Goal: Transaction & Acquisition: Book appointment/travel/reservation

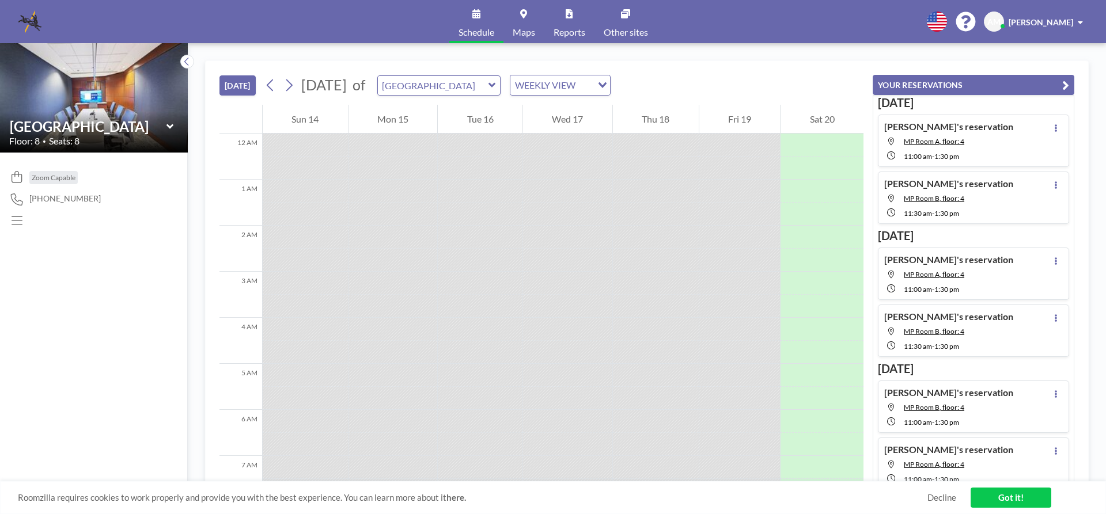
scroll to position [737, 0]
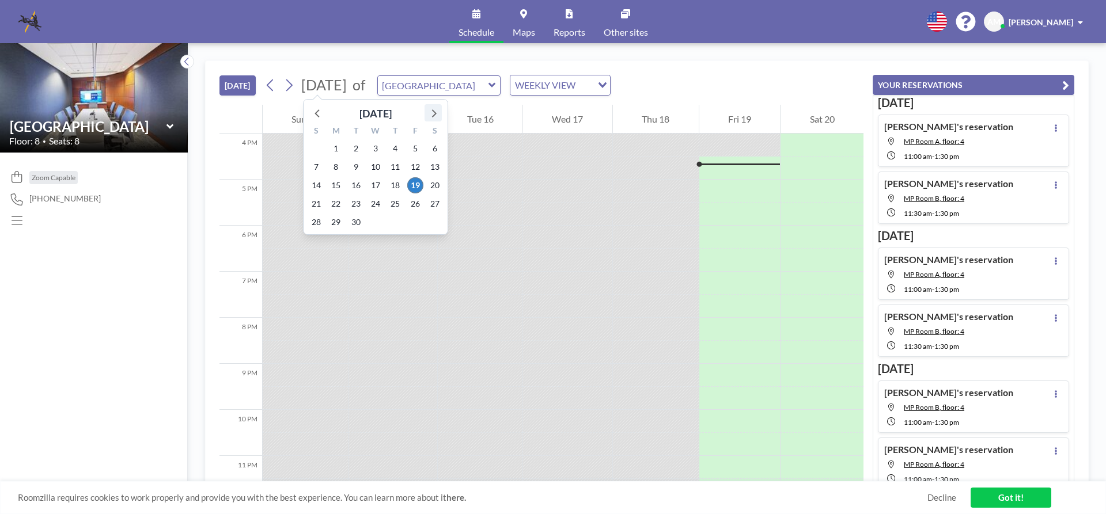
click at [434, 118] on icon at bounding box center [433, 112] width 15 height 15
click at [354, 187] on span "14" at bounding box center [356, 185] width 16 height 16
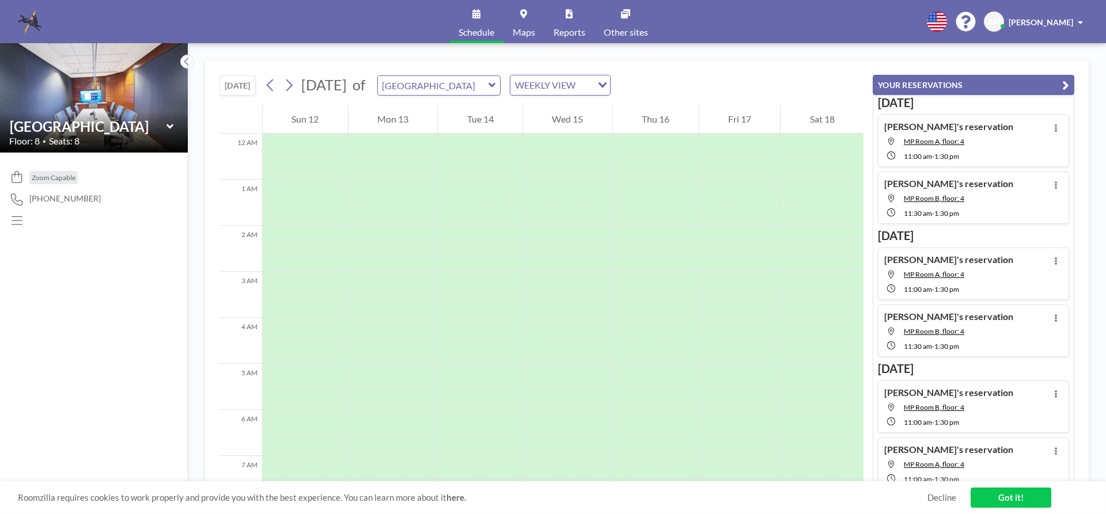
scroll to position [346, 0]
click at [496, 88] on icon at bounding box center [492, 85] width 7 height 12
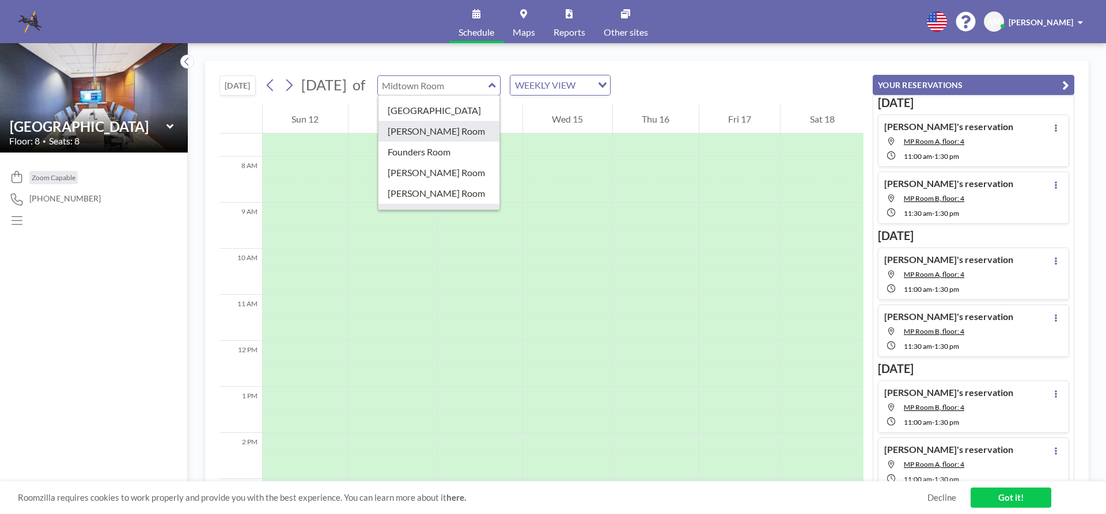
scroll to position [115, 0]
type input "MP Room A"
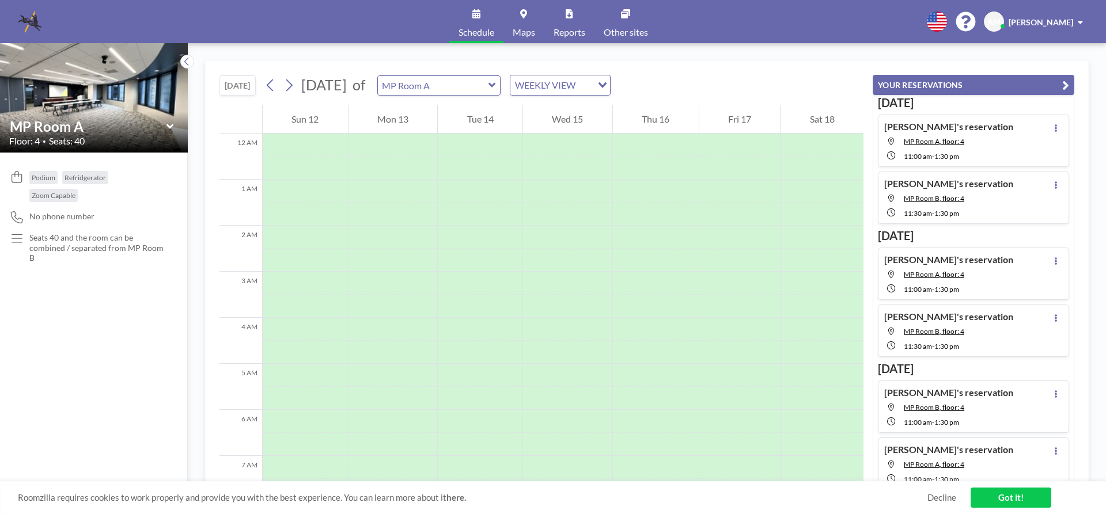
scroll to position [346, 0]
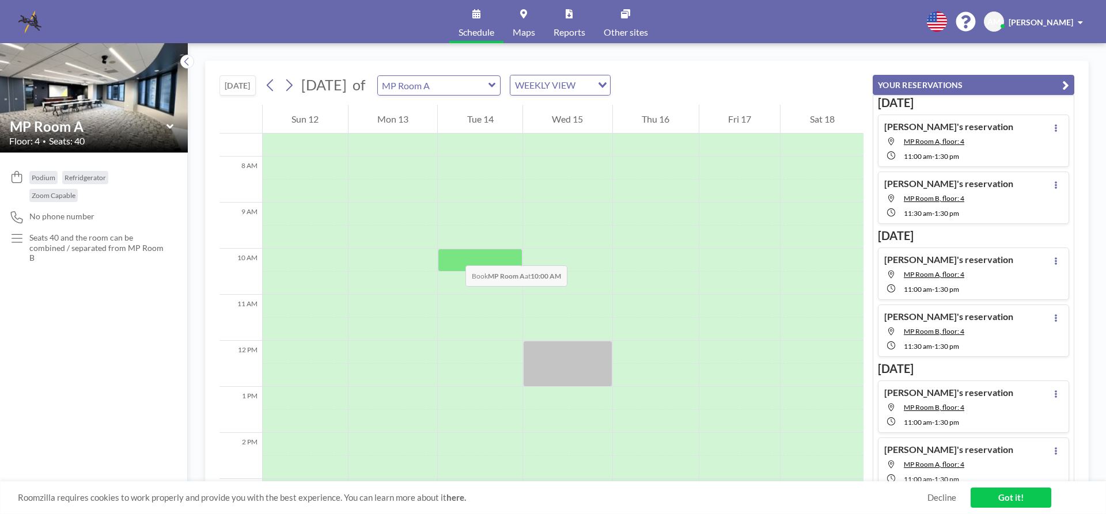
click at [454, 254] on div at bounding box center [480, 260] width 85 height 23
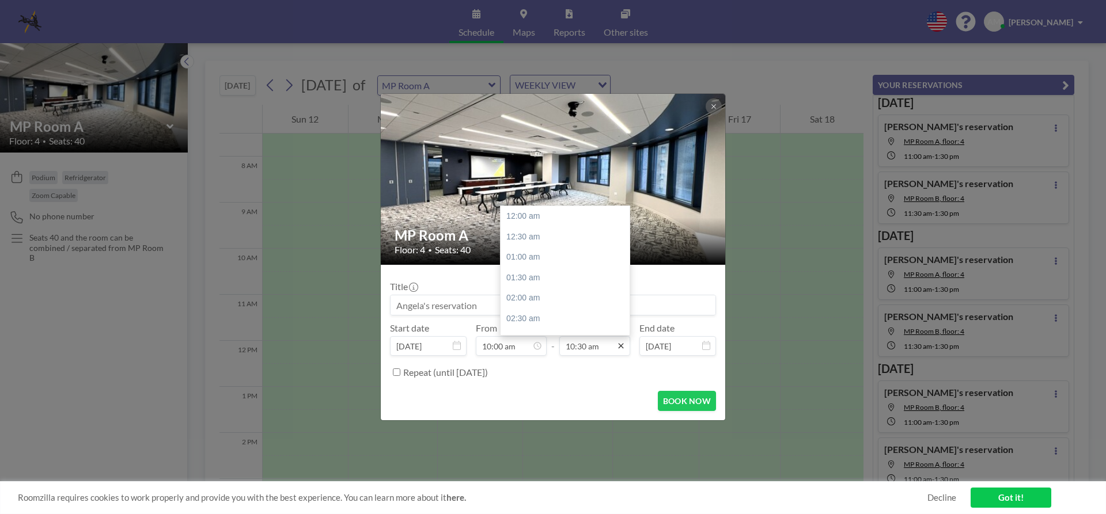
scroll to position [430, 0]
click at [619, 346] on icon at bounding box center [620, 346] width 9 height 9
click at [558, 247] on div "02:00 pm" at bounding box center [568, 245] width 135 height 21
type input "02:00 pm"
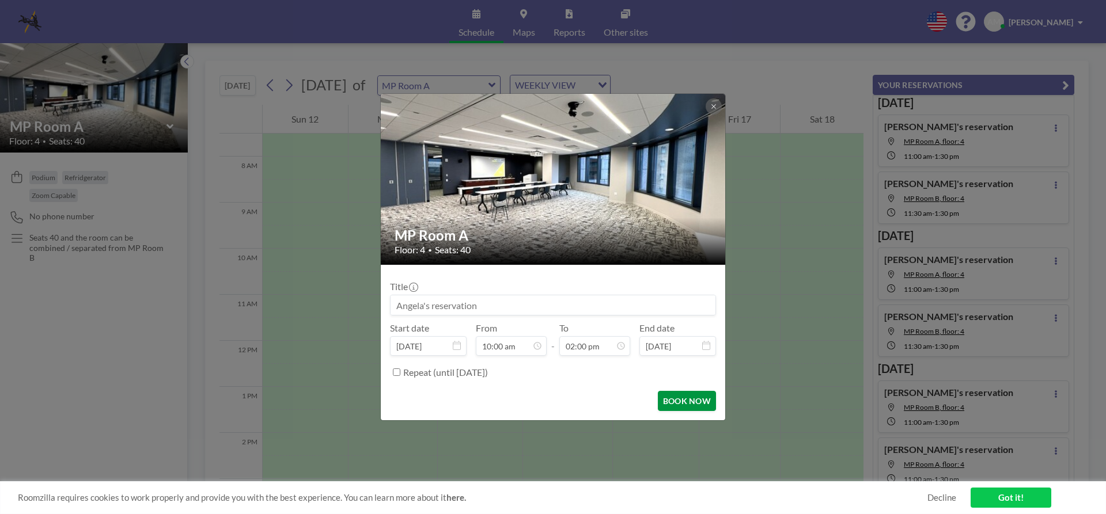
scroll to position [574, 0]
click at [682, 402] on button "BOOK NOW" at bounding box center [687, 401] width 58 height 20
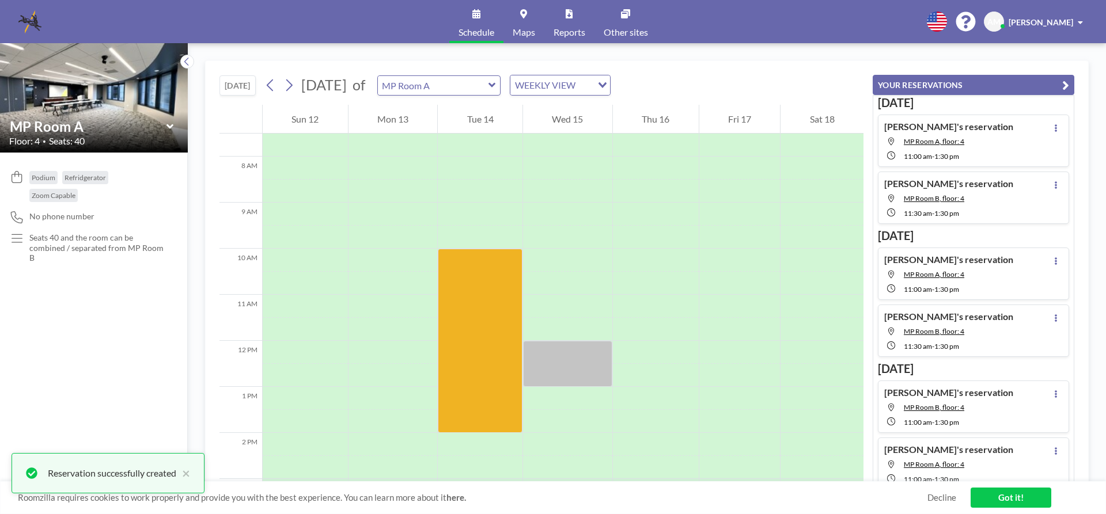
click at [496, 86] on icon at bounding box center [492, 85] width 7 height 12
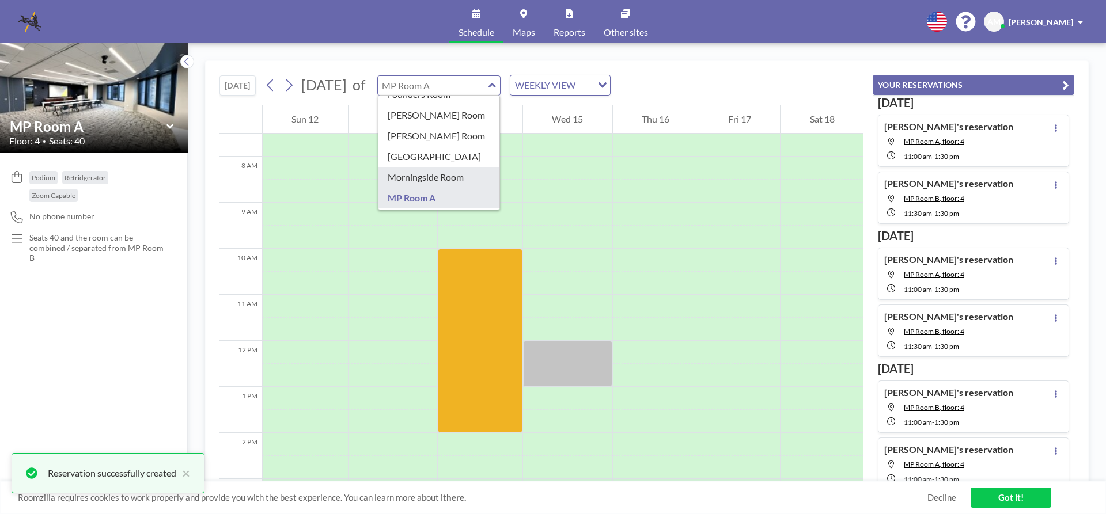
scroll to position [173, 0]
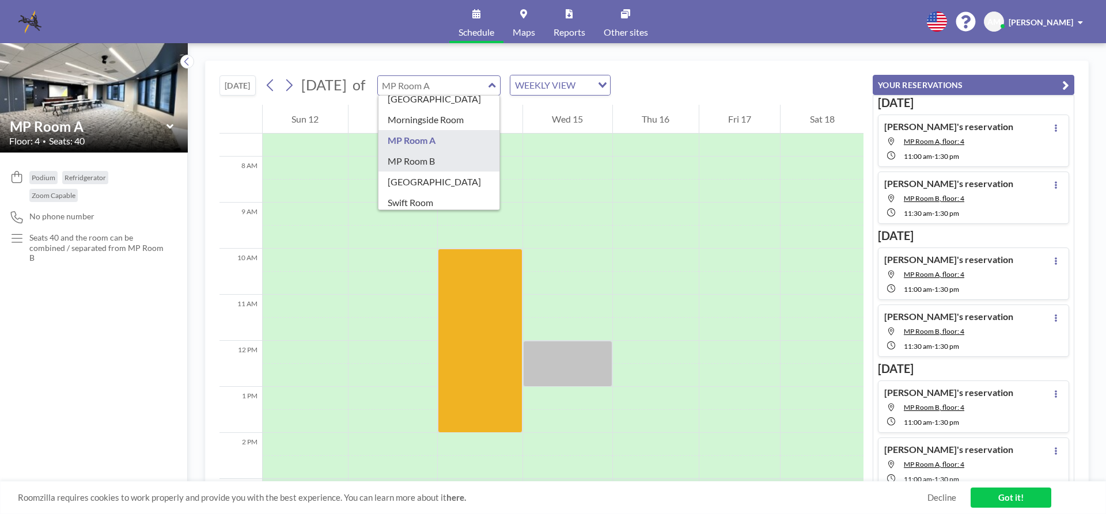
type input "MP Room B"
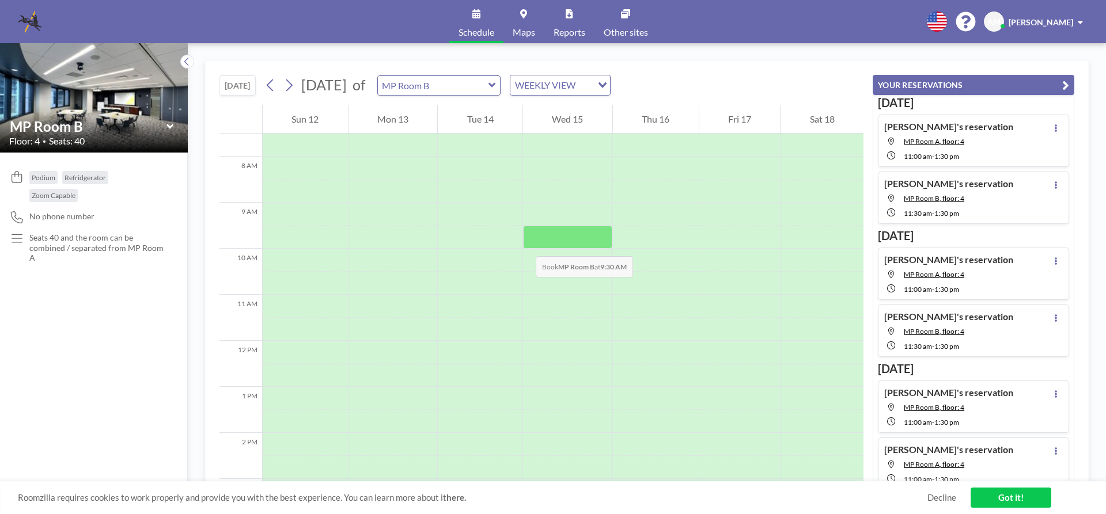
scroll to position [230, 0]
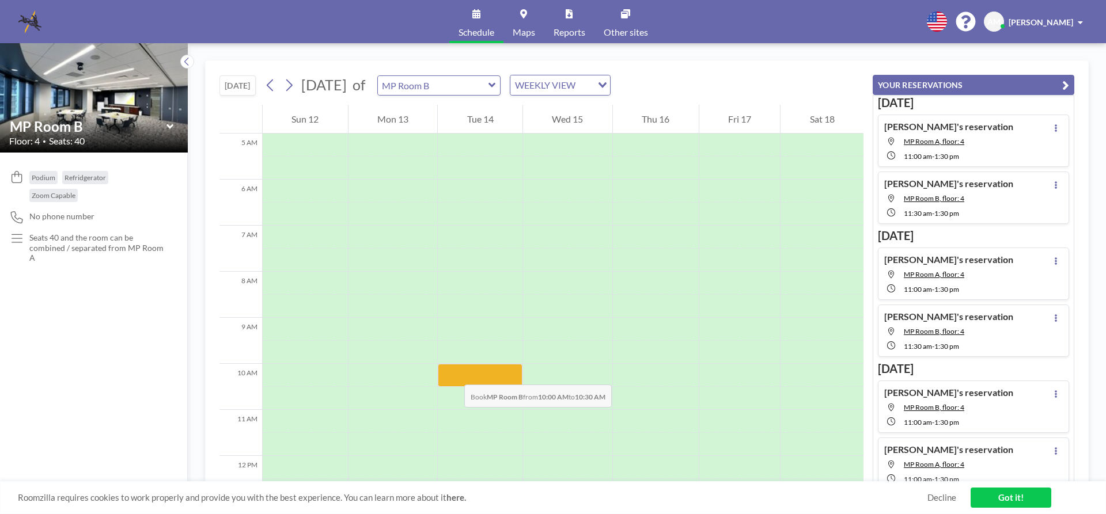
click at [453, 373] on div at bounding box center [480, 375] width 85 height 23
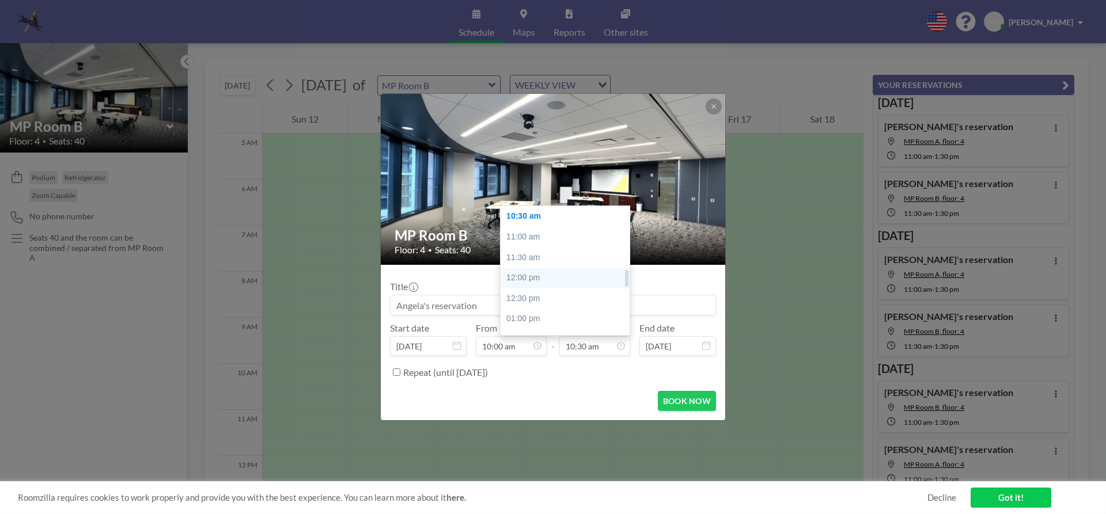
scroll to position [488, 0]
click at [540, 300] on div "02:00 pm" at bounding box center [568, 303] width 135 height 21
type input "02:00 pm"
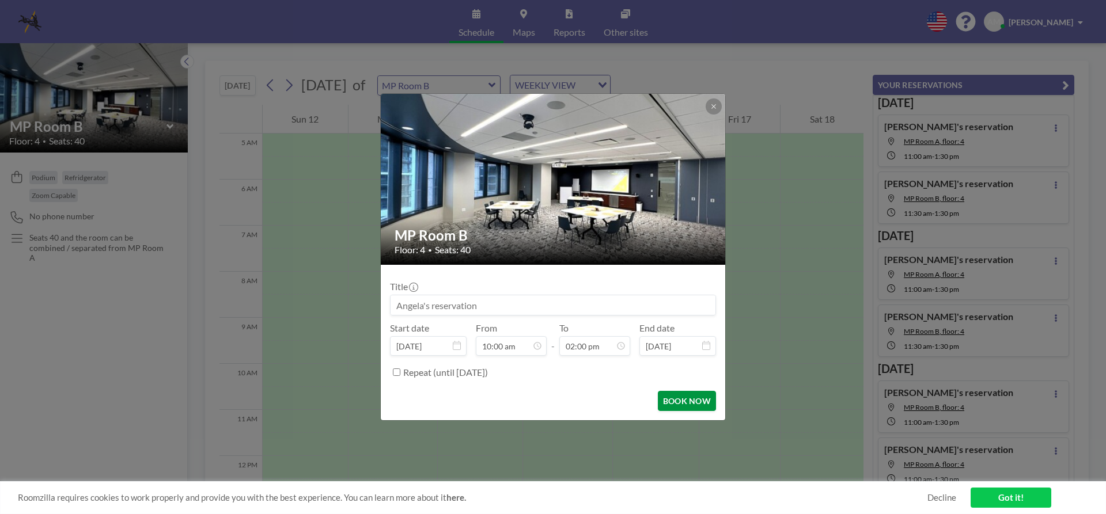
scroll to position [0, 0]
click at [677, 401] on button "BOOK NOW" at bounding box center [687, 401] width 58 height 20
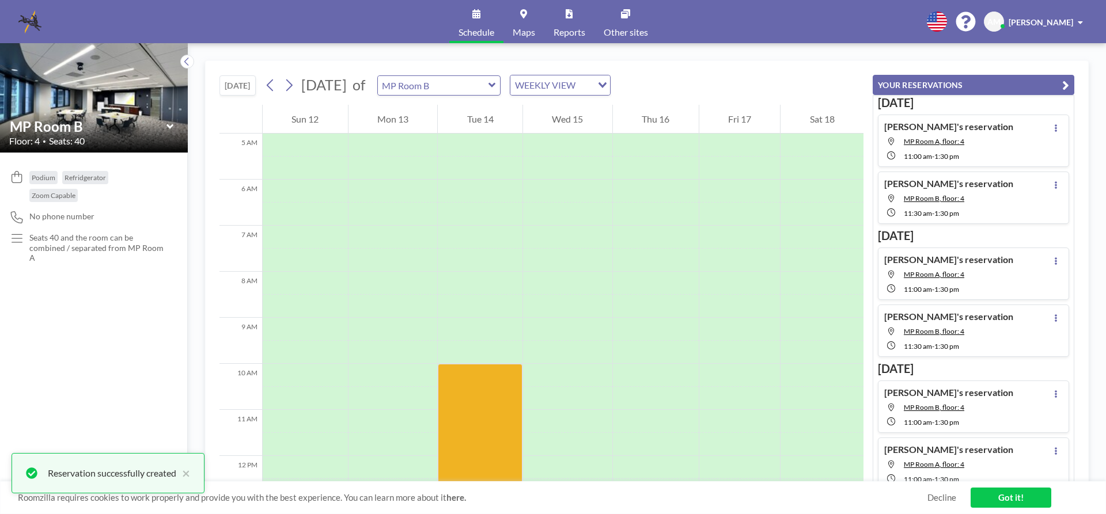
click at [496, 82] on icon at bounding box center [492, 85] width 7 height 12
